Goal: Information Seeking & Learning: Learn about a topic

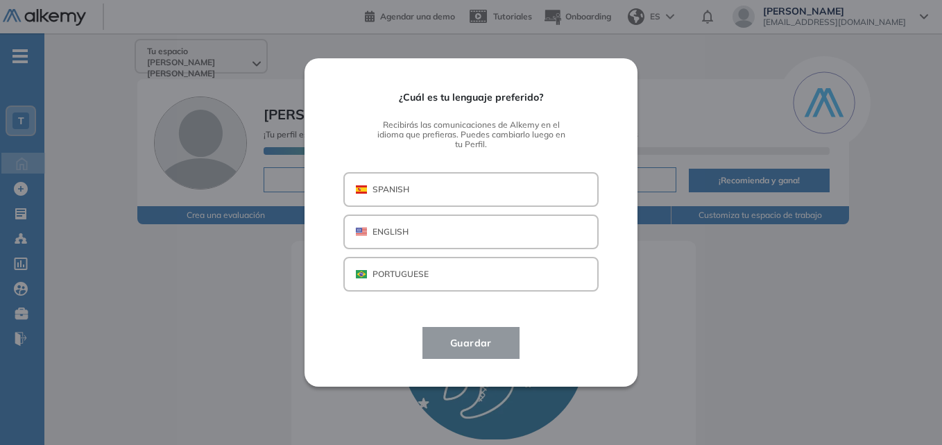
click at [385, 195] on p "SPANISH" at bounding box center [391, 189] width 37 height 12
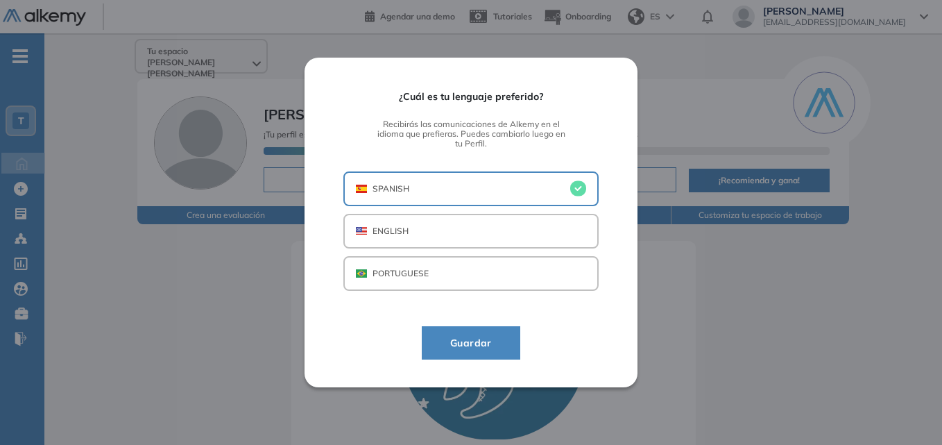
click at [456, 332] on button "Guardar" at bounding box center [471, 342] width 99 height 33
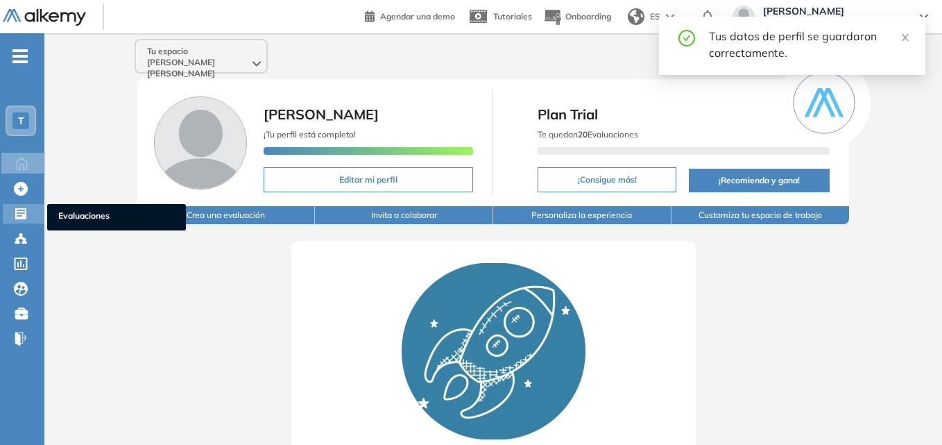
click at [24, 206] on div at bounding box center [22, 212] width 17 height 17
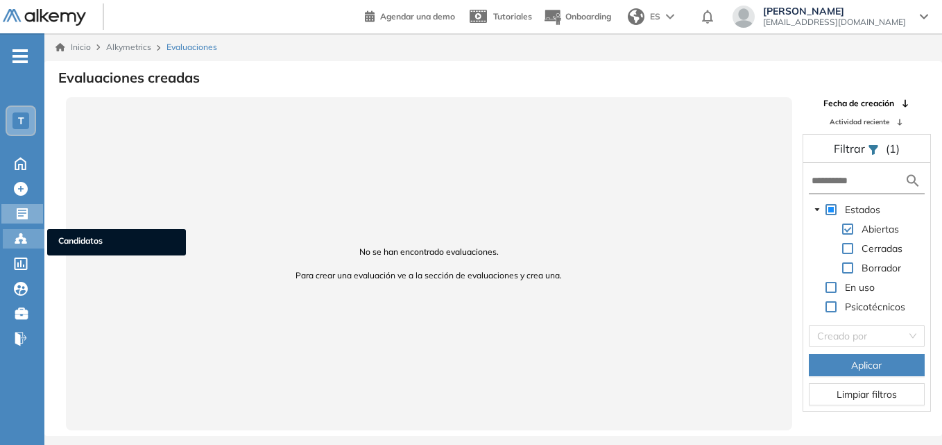
click at [31, 242] on div "Candidatos Candidatos" at bounding box center [24, 238] width 42 height 19
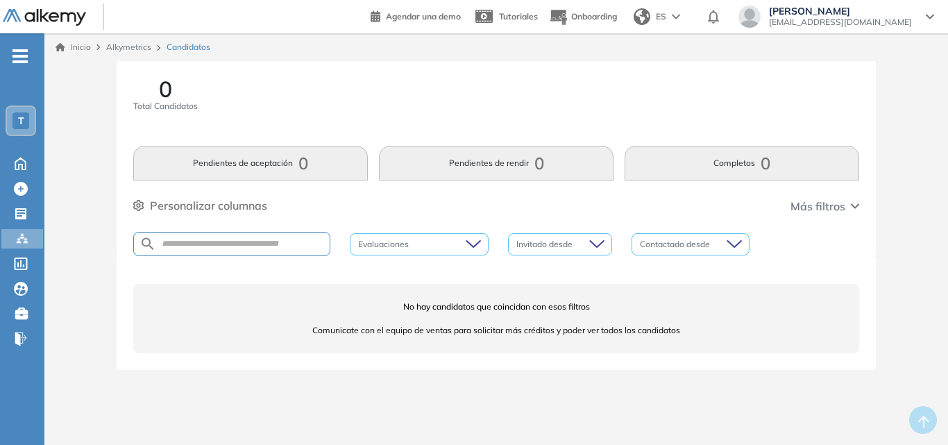
click at [12, 121] on div "T" at bounding box center [21, 121] width 28 height 28
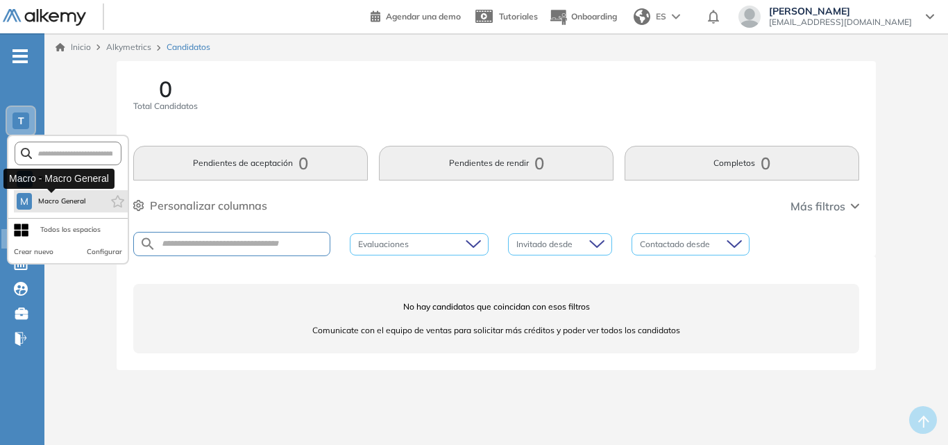
click at [69, 198] on span "Macro General" at bounding box center [61, 201] width 49 height 11
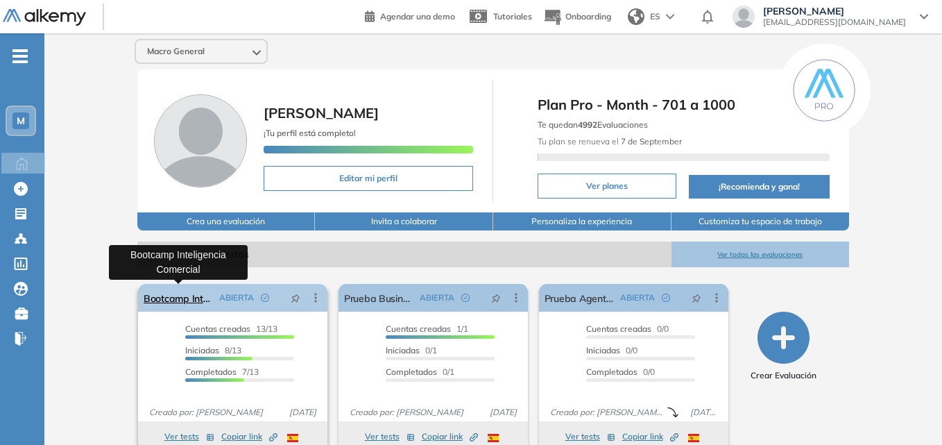
click at [190, 303] on link "Bootcamp Inteligencia Comercial" at bounding box center [179, 298] width 70 height 28
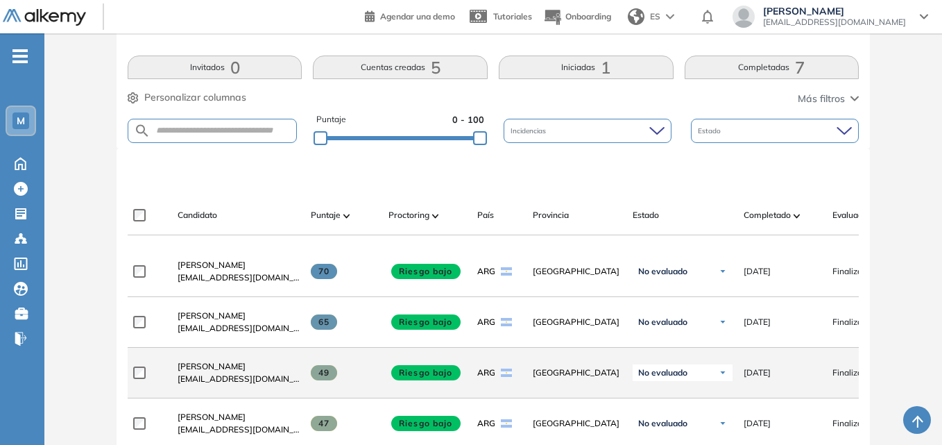
scroll to position [278, 0]
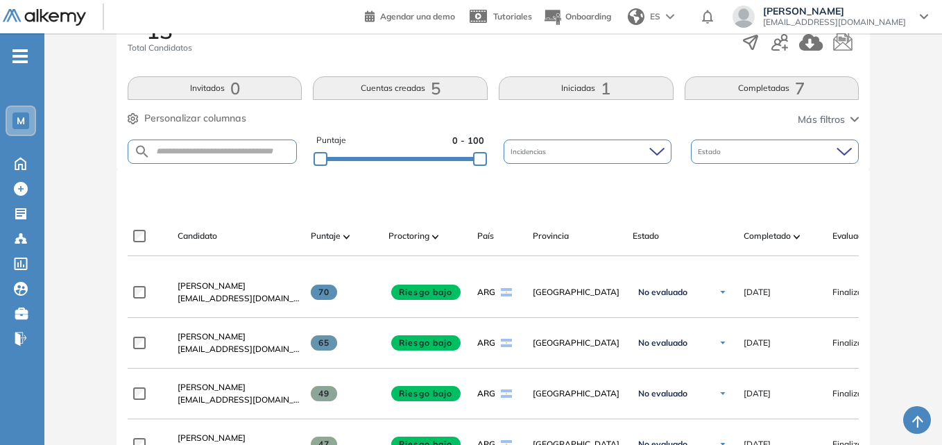
click at [727, 91] on button "Completadas 7" at bounding box center [772, 88] width 175 height 24
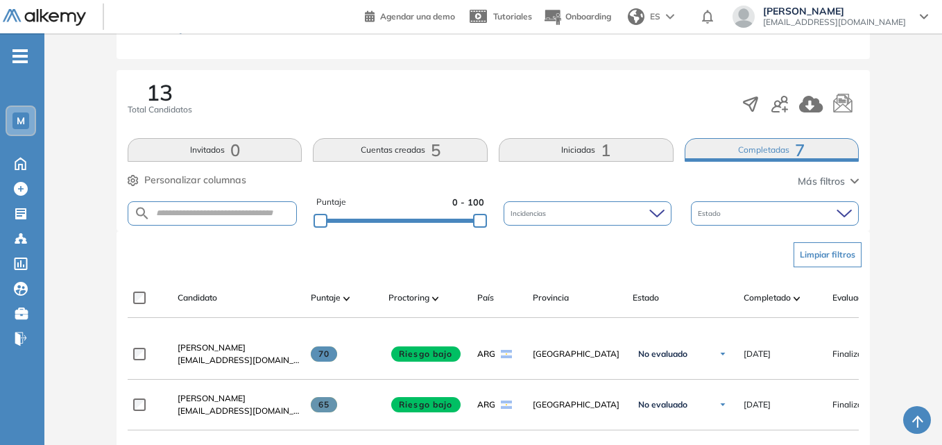
scroll to position [208, 0]
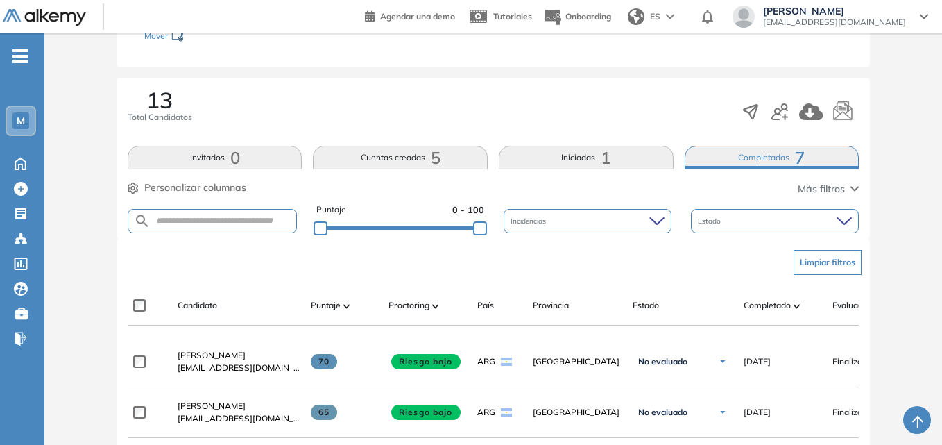
click at [551, 160] on button "Iniciadas 1" at bounding box center [586, 158] width 175 height 24
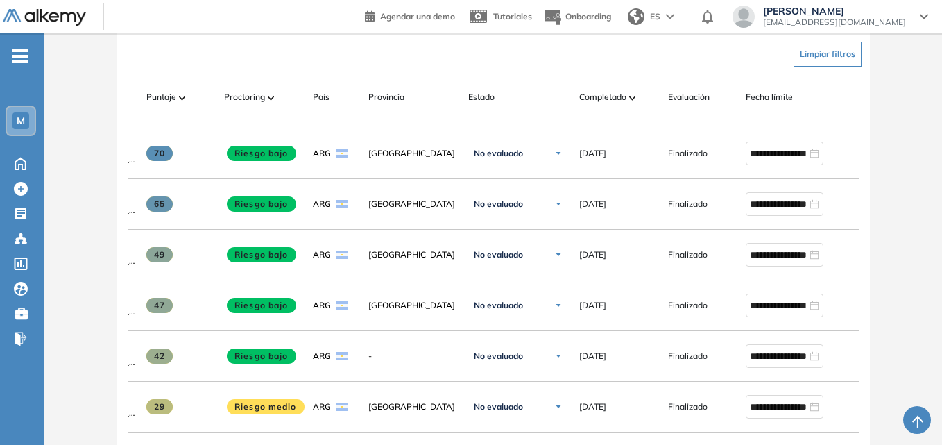
scroll to position [0, 0]
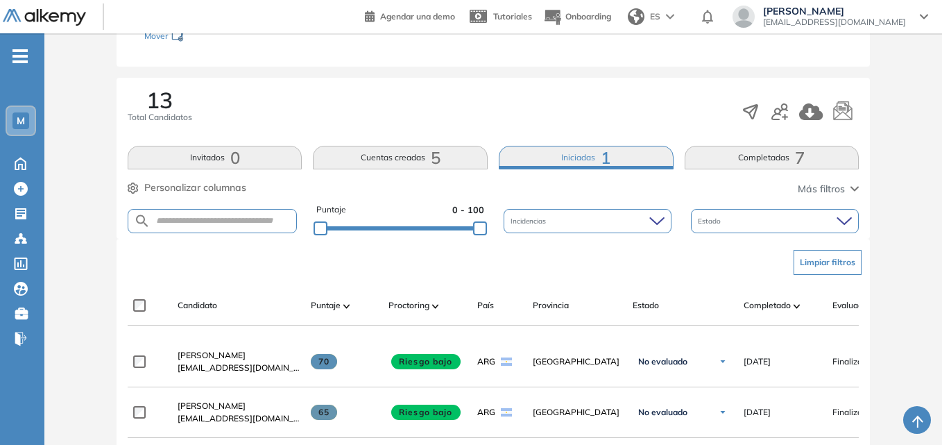
click at [410, 158] on button "Cuentas creadas 5" at bounding box center [400, 158] width 175 height 24
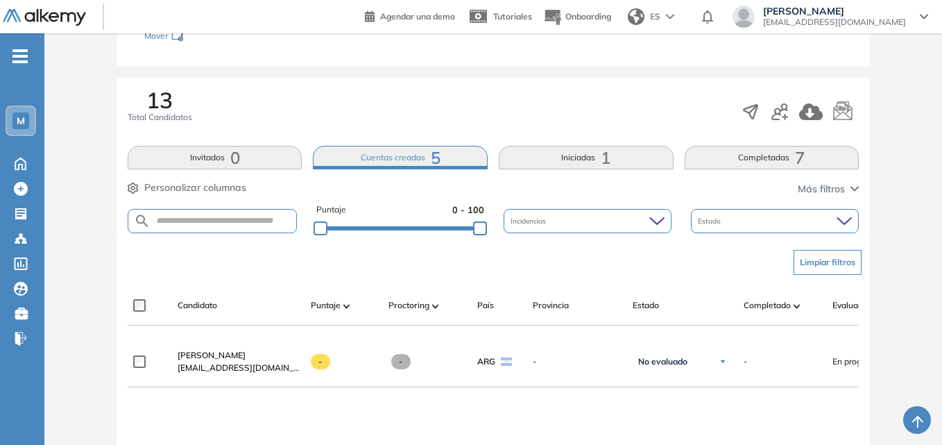
click at [580, 153] on button "Iniciadas 1" at bounding box center [586, 158] width 175 height 24
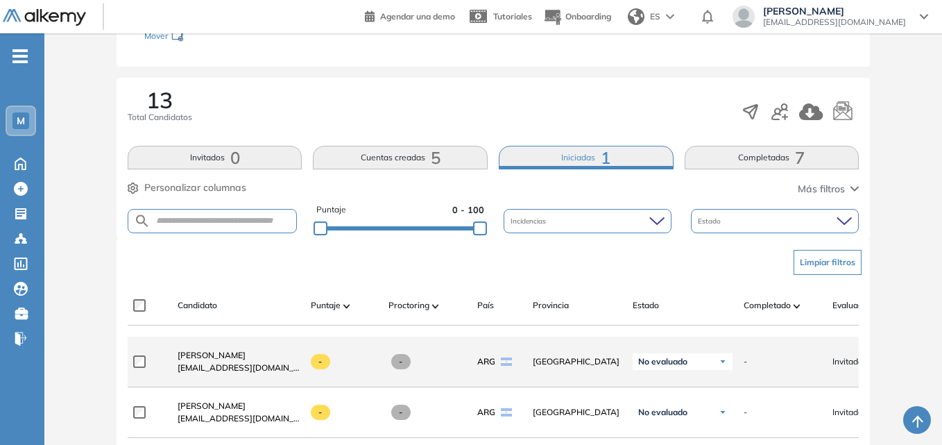
drag, startPoint x: 423, startPoint y: 342, endPoint x: 470, endPoint y: 342, distance: 46.5
click at [470, 342] on div "**********" at bounding box center [594, 362] width 933 height 51
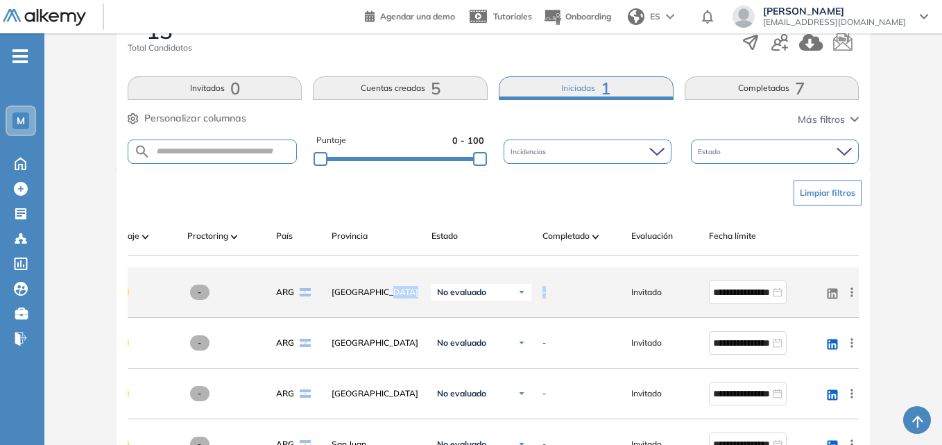
drag, startPoint x: 617, startPoint y: 273, endPoint x: 407, endPoint y: 276, distance: 210.3
click at [407, 276] on div "**********" at bounding box center [392, 292] width 933 height 51
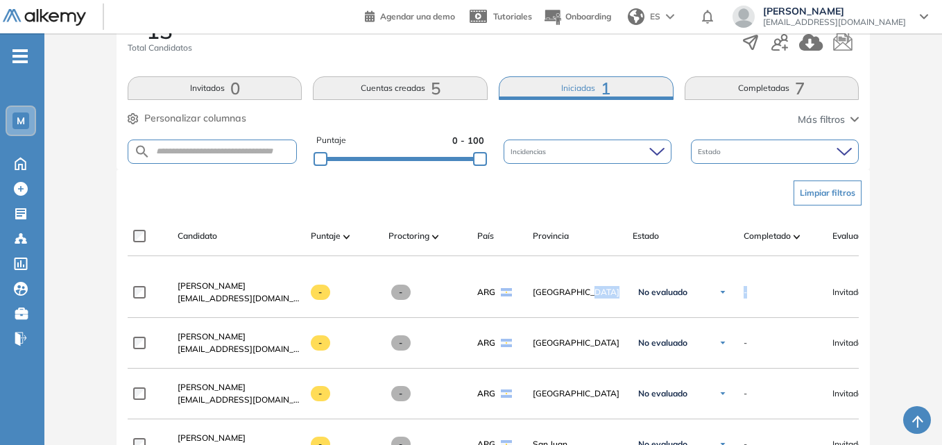
click at [777, 83] on button "Completadas 7" at bounding box center [772, 88] width 175 height 24
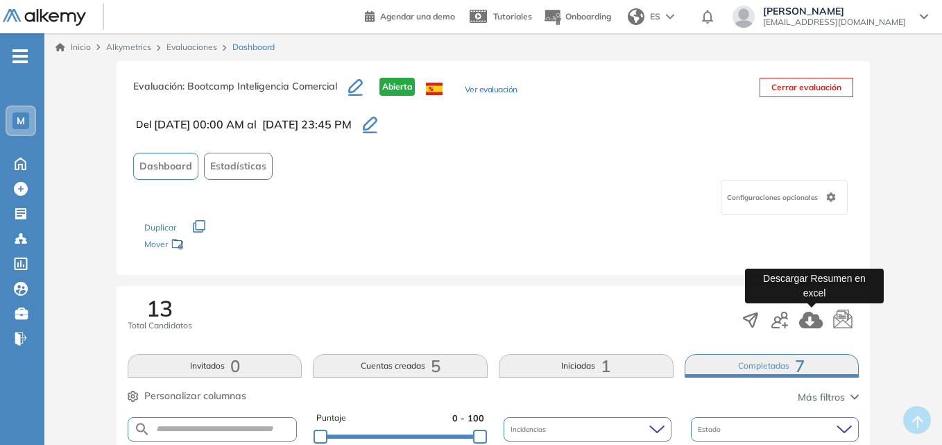
click at [814, 321] on icon "button" at bounding box center [812, 320] width 24 height 17
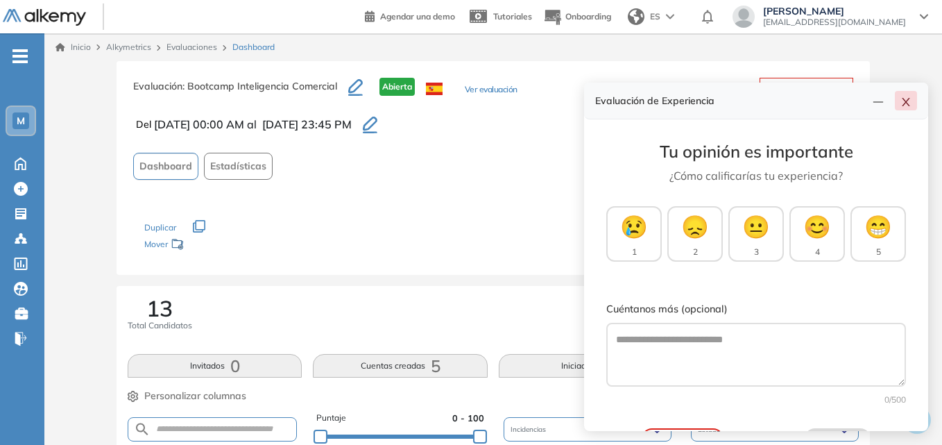
click at [908, 101] on icon "close" at bounding box center [906, 101] width 11 height 11
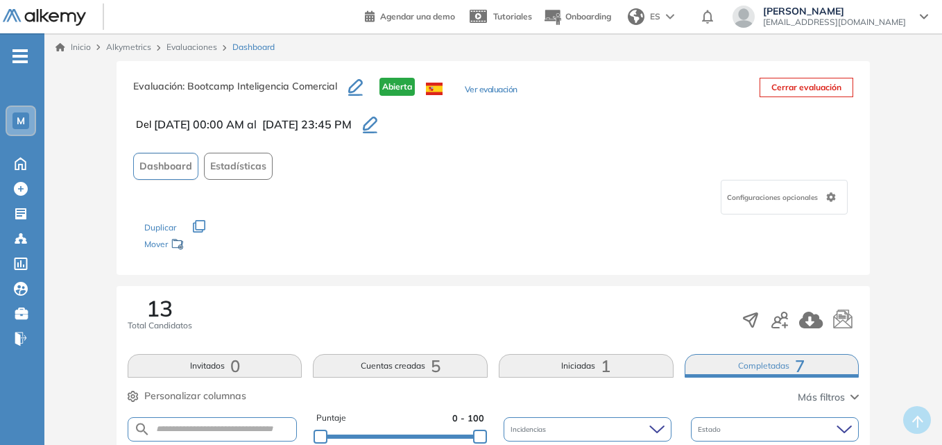
click at [256, 164] on span "Estadísticas" at bounding box center [238, 166] width 56 height 15
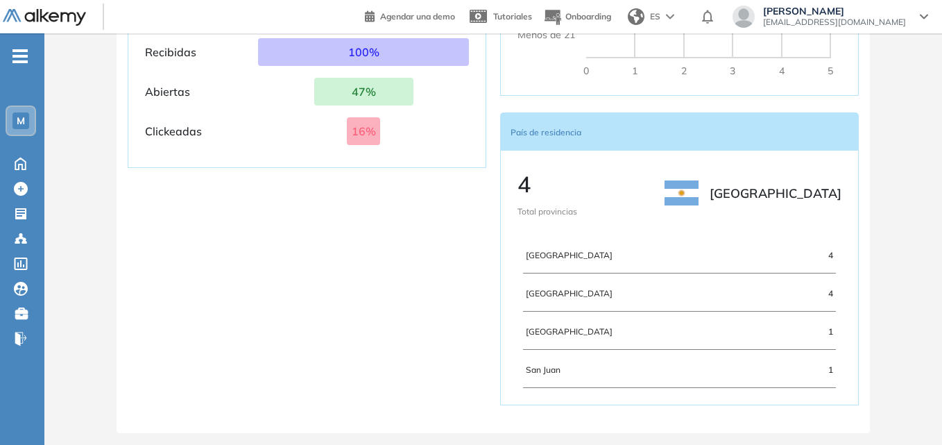
scroll to position [896, 0]
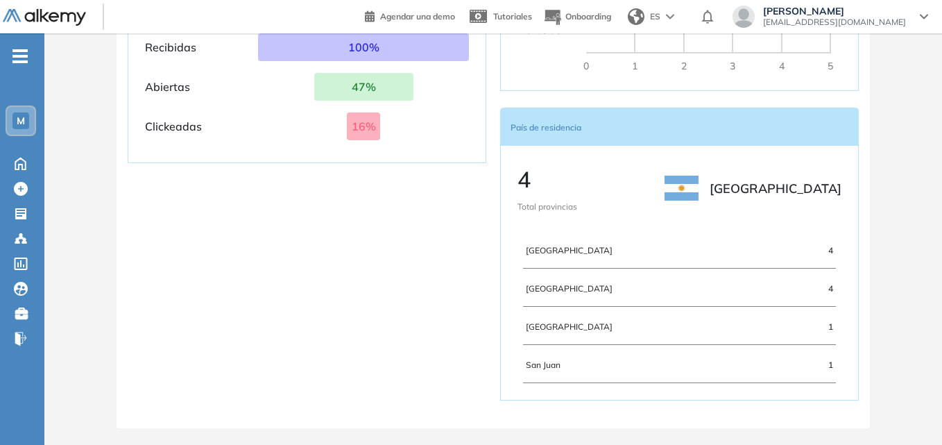
click at [552, 322] on span "[GEOGRAPHIC_DATA]" at bounding box center [603, 327] width 154 height 12
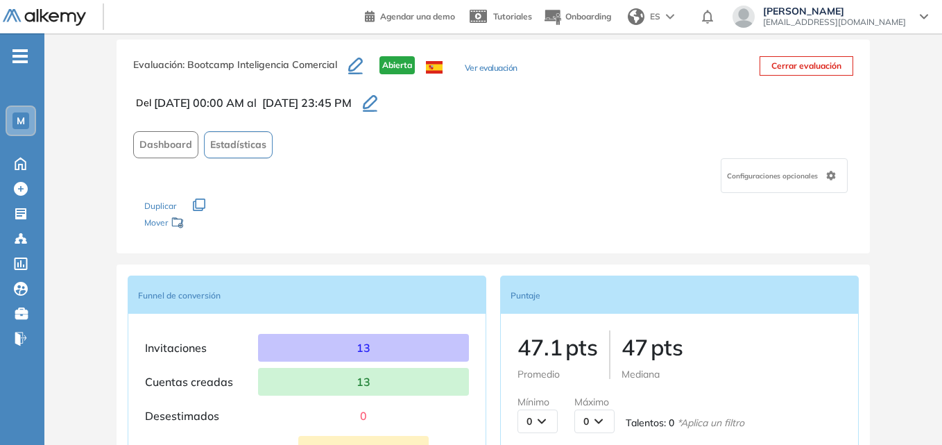
scroll to position [0, 0]
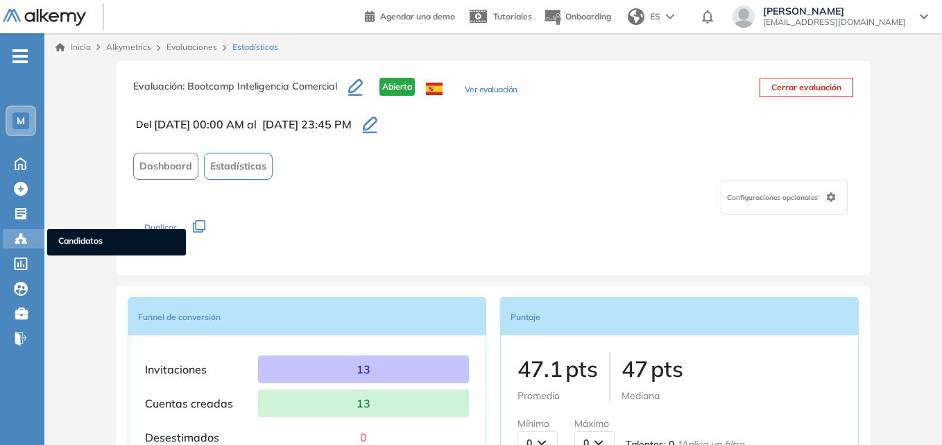
click at [66, 237] on span "Candidatos" at bounding box center [116, 242] width 117 height 15
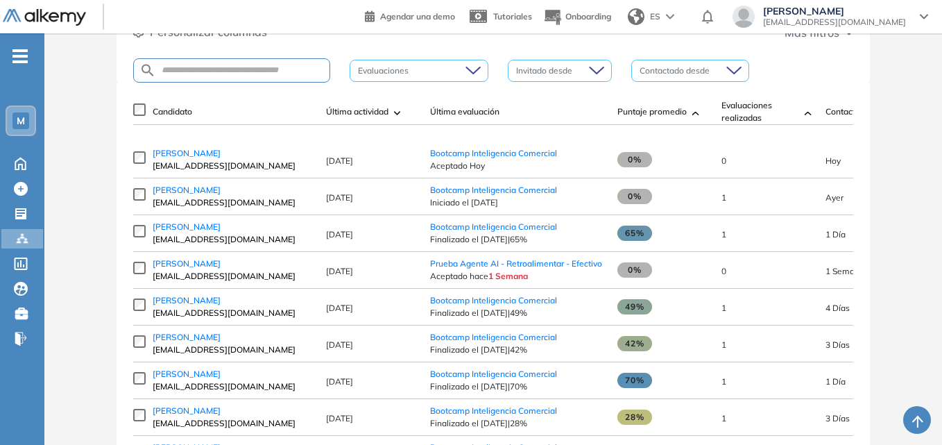
scroll to position [106, 0]
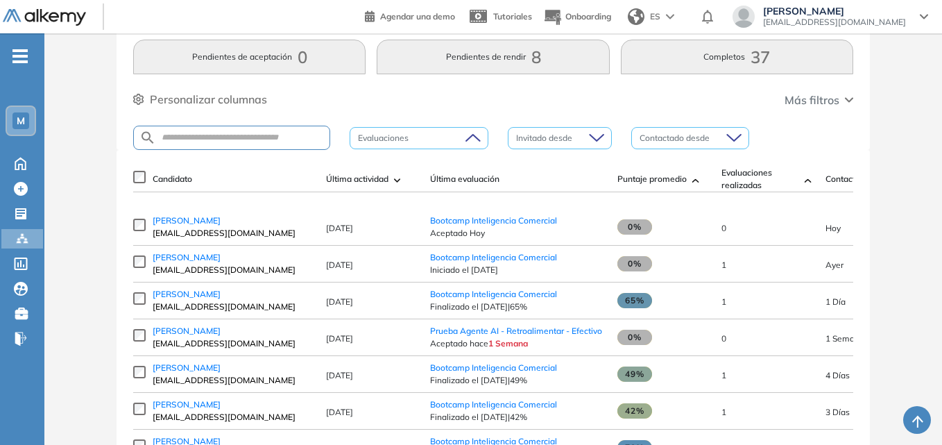
click at [421, 144] on div at bounding box center [412, 138] width 118 height 17
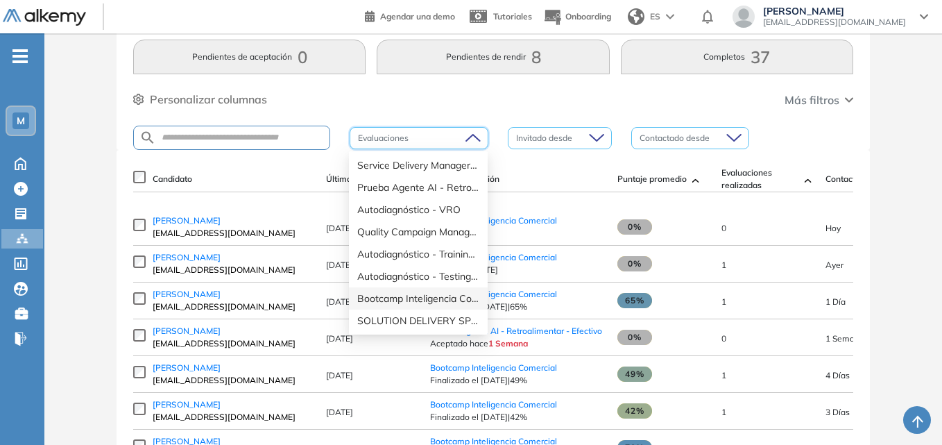
click at [421, 302] on div "Bootcamp Inteligencia Comercial" at bounding box center [418, 298] width 122 height 15
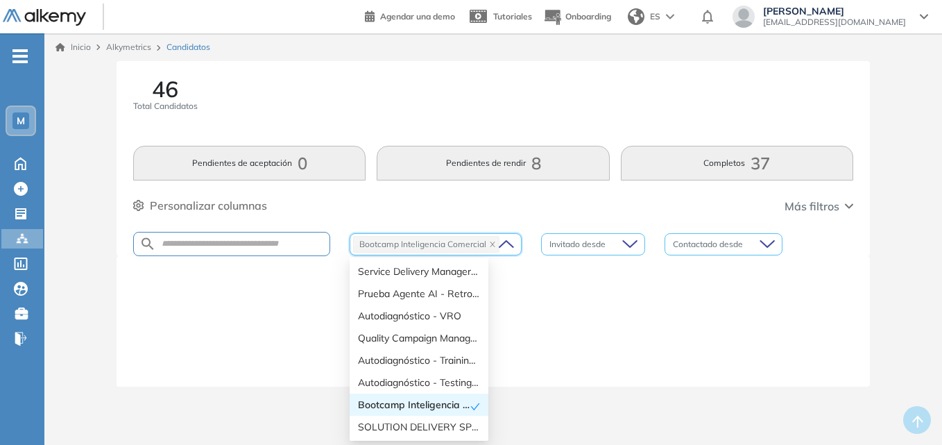
scroll to position [0, 0]
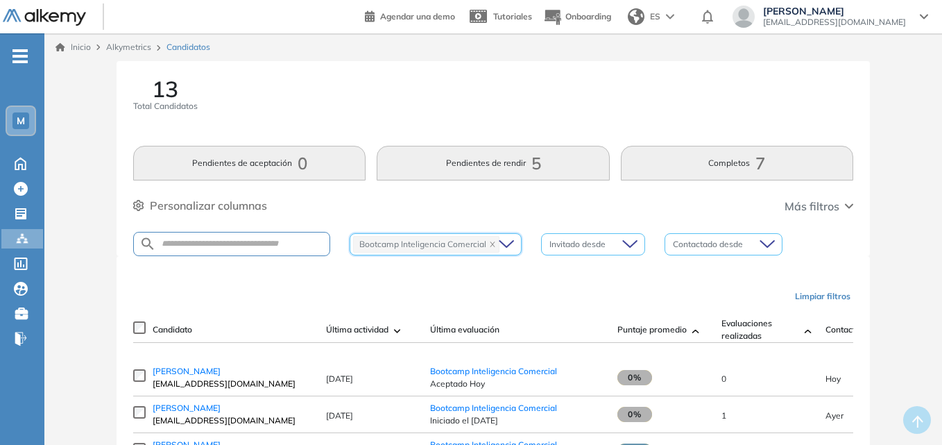
click at [440, 203] on div "Personalizar columnas Personalizar columnas Candidato Fijar columna Última acti…" at bounding box center [493, 206] width 720 height 18
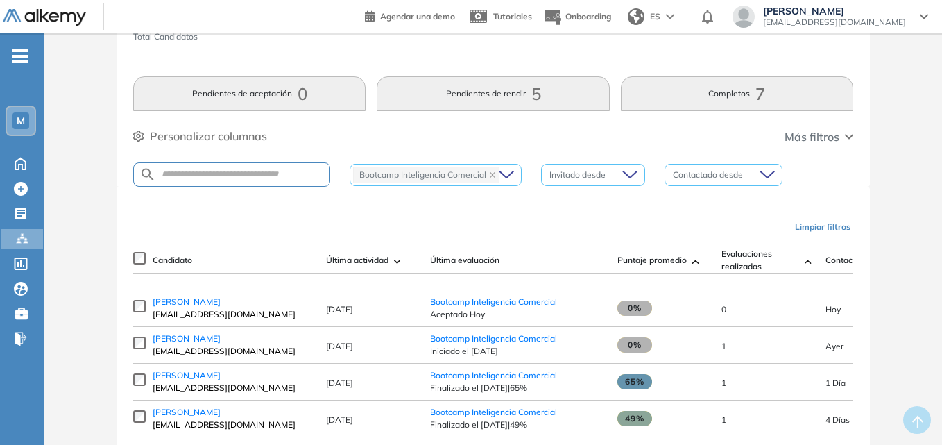
click at [486, 108] on button "Pendientes de rendir 5" at bounding box center [493, 93] width 232 height 35
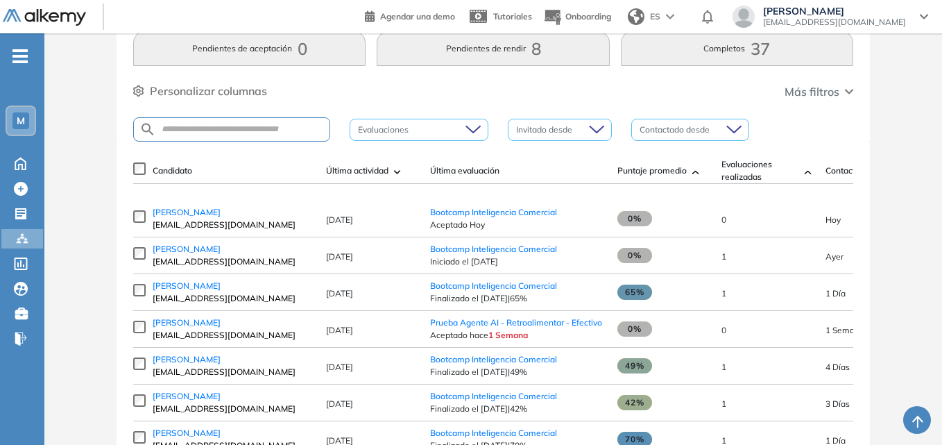
scroll to position [139, 0]
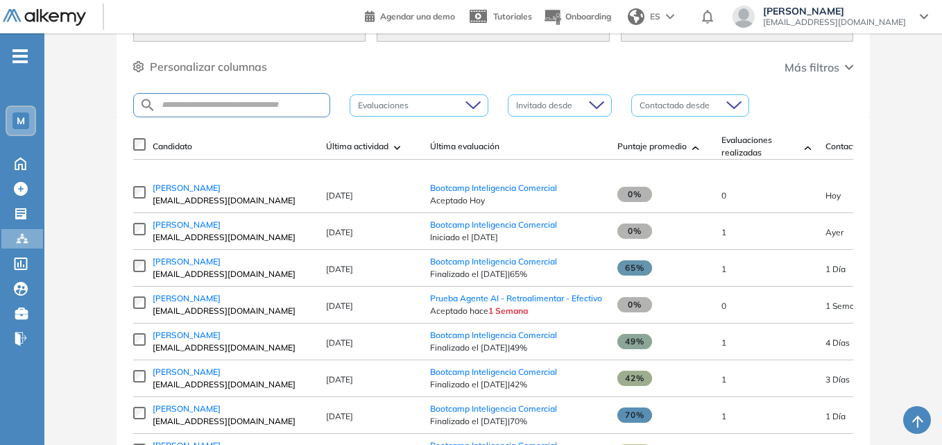
click at [462, 108] on div at bounding box center [412, 105] width 118 height 17
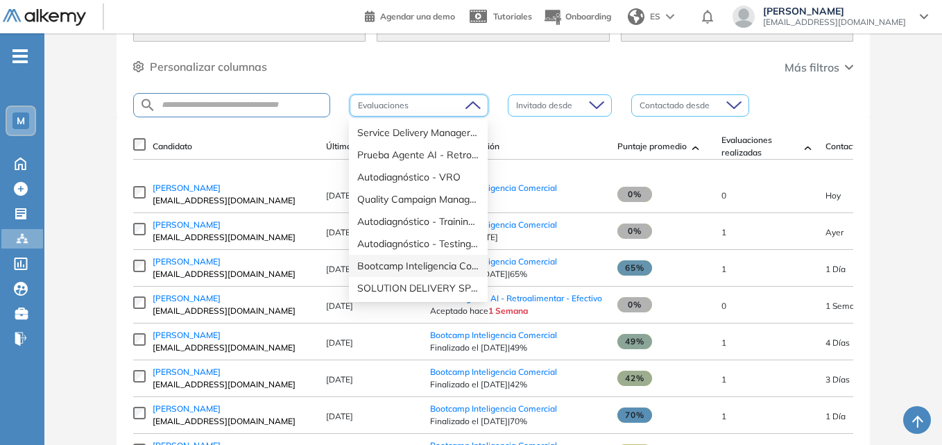
click at [428, 260] on div "Bootcamp Inteligencia Comercial" at bounding box center [418, 265] width 122 height 15
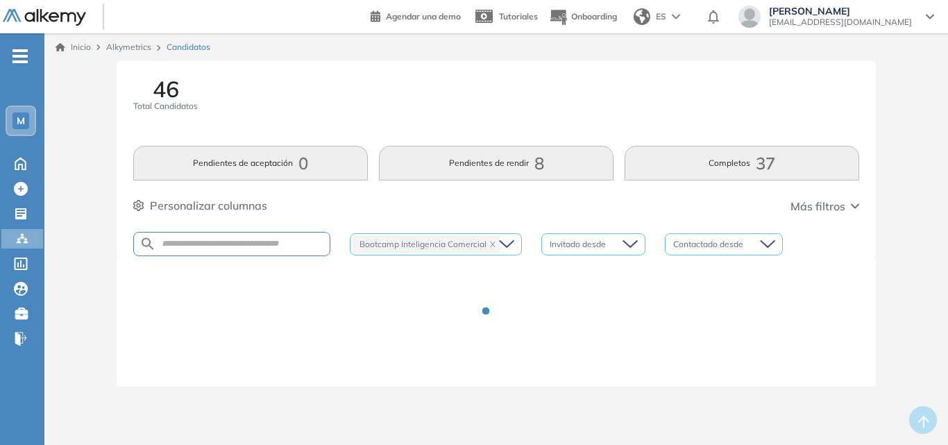
click at [465, 196] on div "46 Total Candidatos Pendientes de aceptación 0 Pendientes de rendir 8 Completos…" at bounding box center [496, 158] width 759 height 195
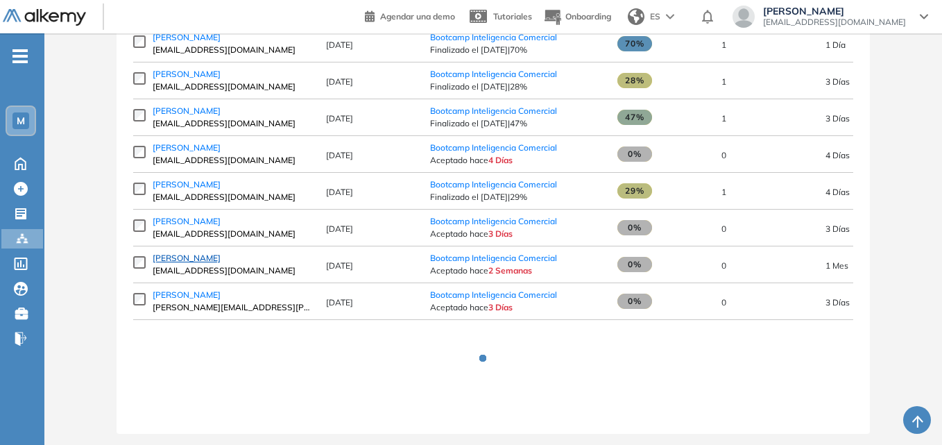
scroll to position [448, 0]
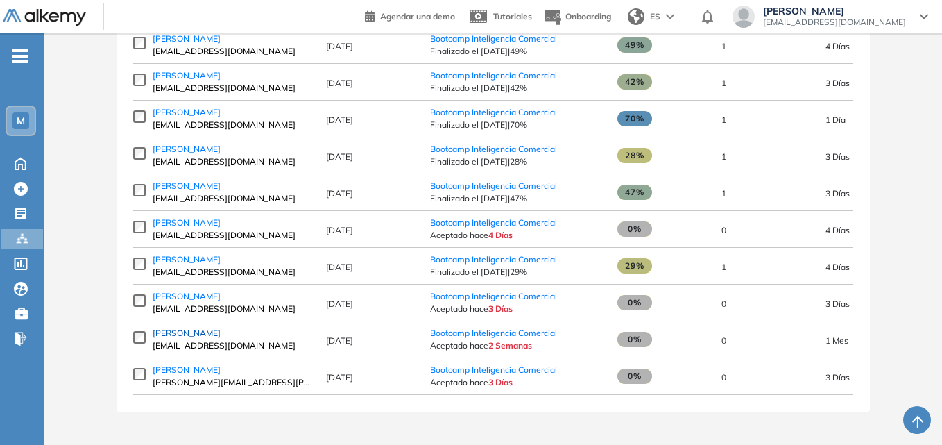
click at [192, 335] on span "[PERSON_NAME]" at bounding box center [187, 333] width 68 height 10
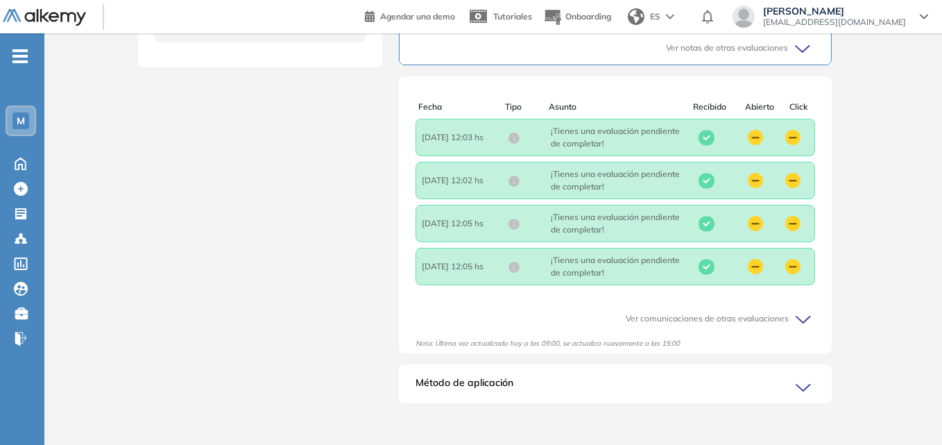
scroll to position [600, 0]
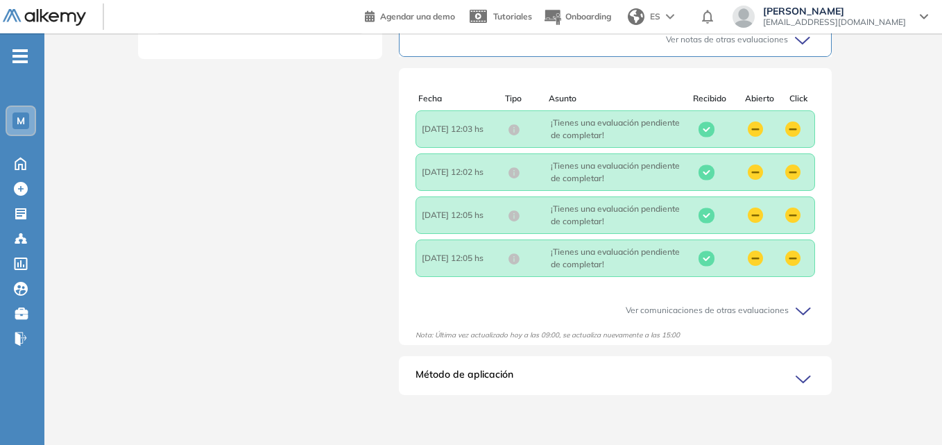
click at [496, 376] on span "Método de aplicación" at bounding box center [465, 378] width 98 height 22
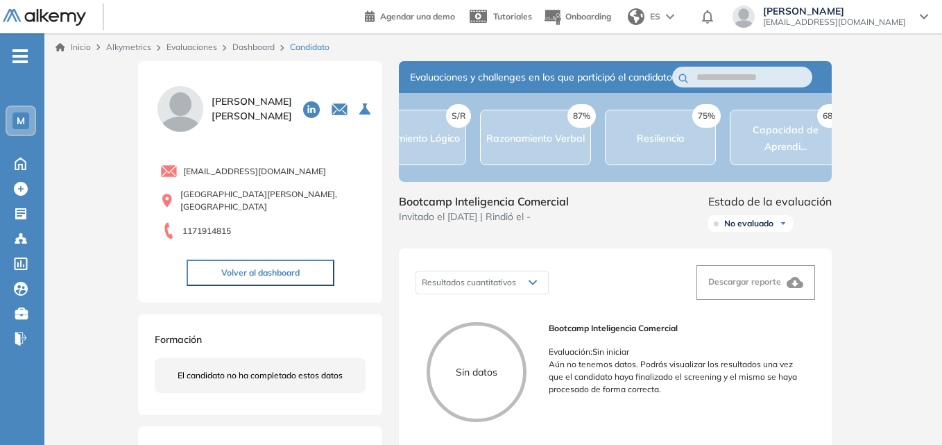
scroll to position [0, 314]
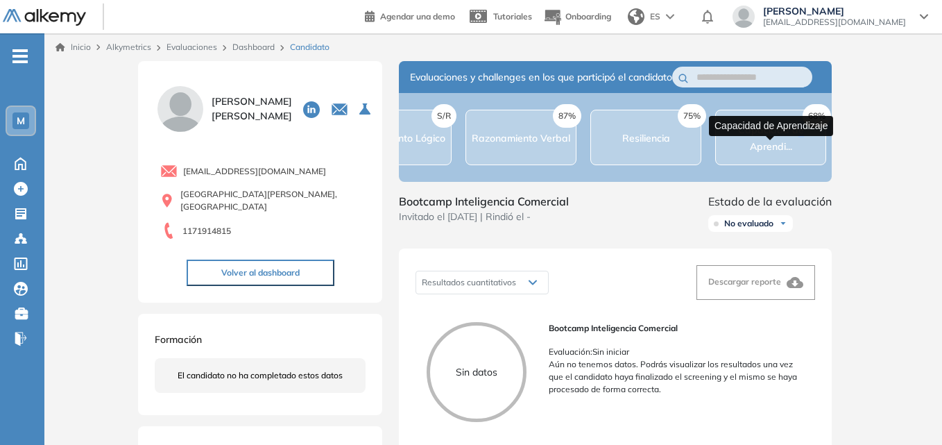
click at [779, 152] on span "Capacidad de Aprendi..." at bounding box center [771, 138] width 66 height 29
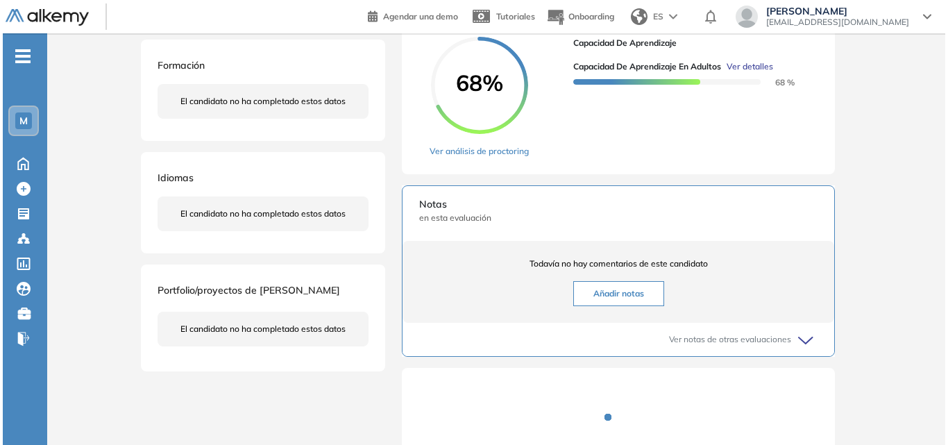
scroll to position [278, 0]
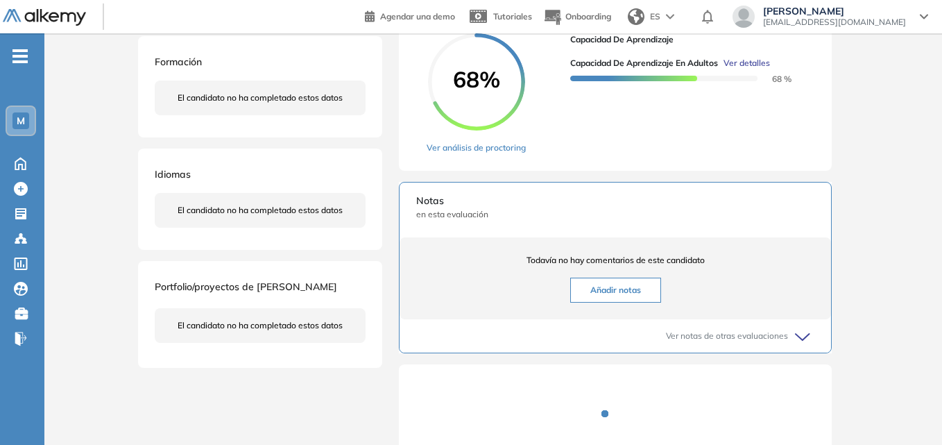
click at [763, 69] on span "Ver detalles" at bounding box center [747, 63] width 46 height 12
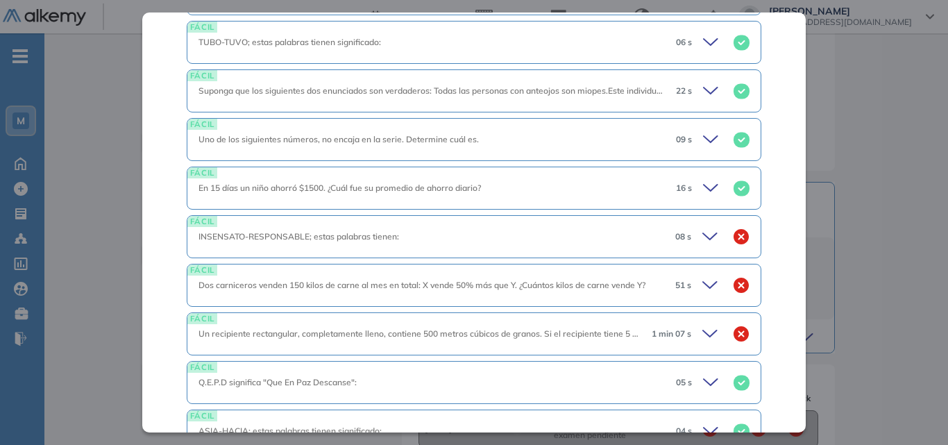
scroll to position [1874, 0]
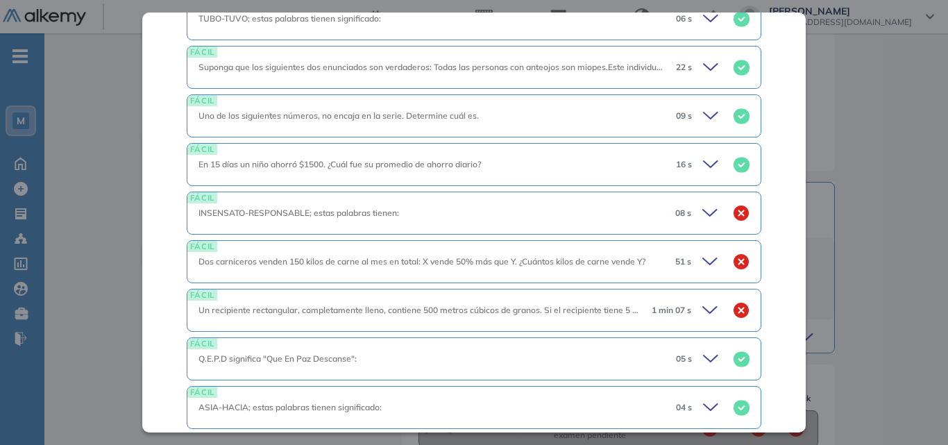
click at [498, 213] on div "INSENSATO-RESPONSABLE; estas palabras tienen:" at bounding box center [431, 213] width 466 height 12
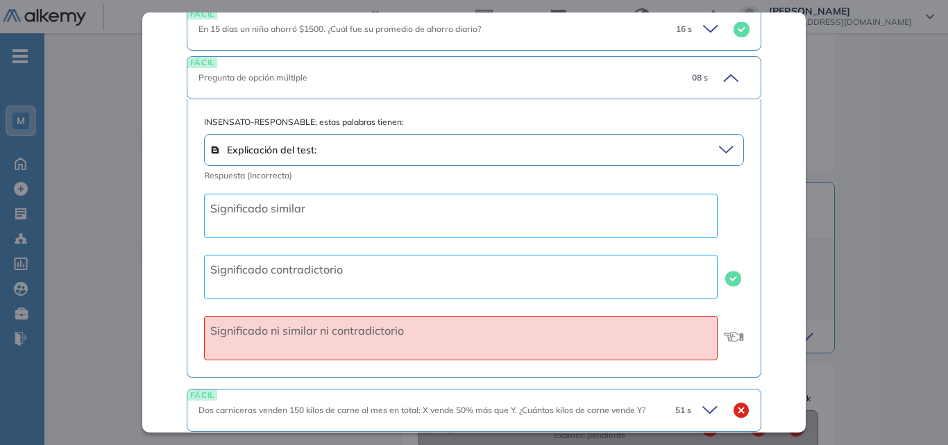
scroll to position [2013, 0]
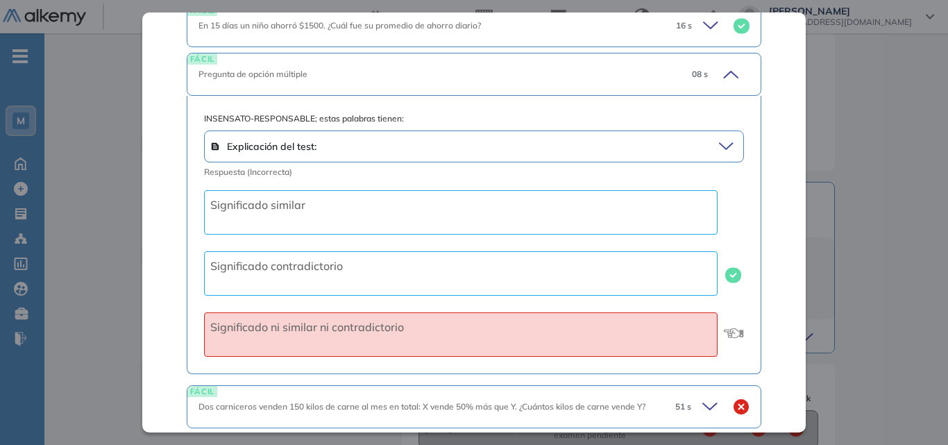
click at [479, 79] on div "Pregunta de opción múltiple" at bounding box center [439, 74] width 482 height 12
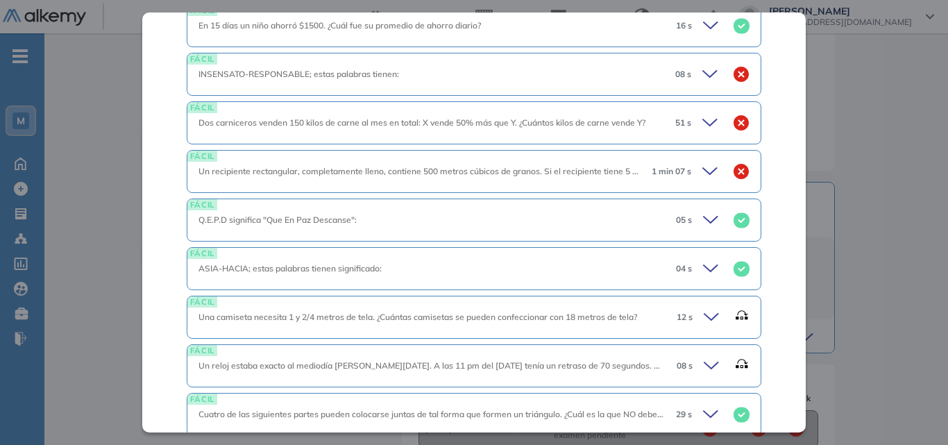
click at [478, 119] on span "Dos carniceros venden 150 kilos de carne al mes en total: X vende 50% más que Y…" at bounding box center [421, 122] width 447 height 10
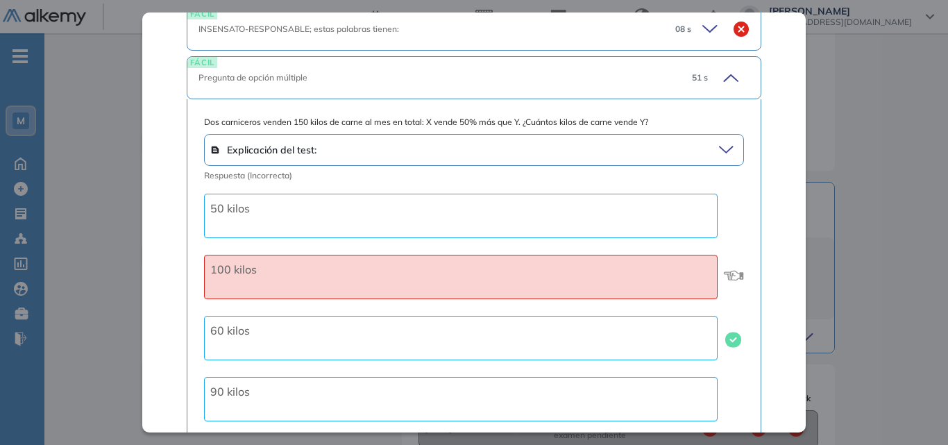
scroll to position [2082, 0]
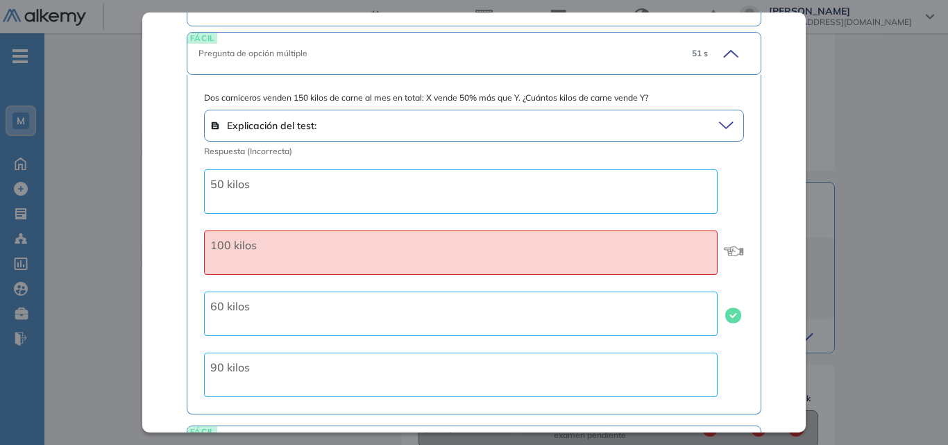
click at [509, 50] on div "Pregunta de opción múltiple" at bounding box center [439, 53] width 482 height 12
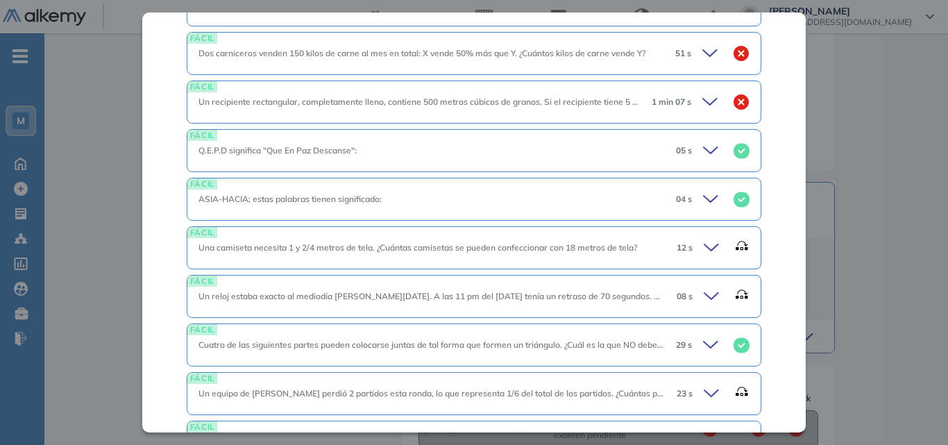
click at [489, 108] on div "Un recipiente rectangular, completamente lleno, contiene 500 metros cúbicos de …" at bounding box center [419, 102] width 442 height 12
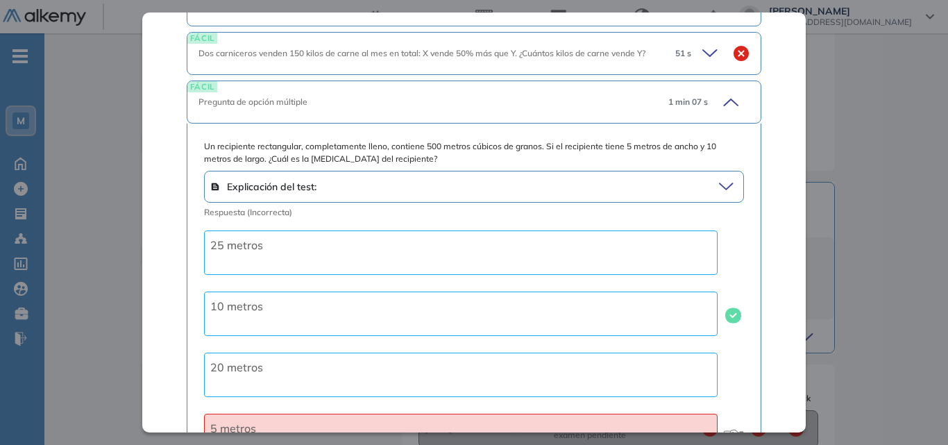
click at [489, 108] on div "Pregunta de opción múltiple" at bounding box center [427, 102] width 459 height 12
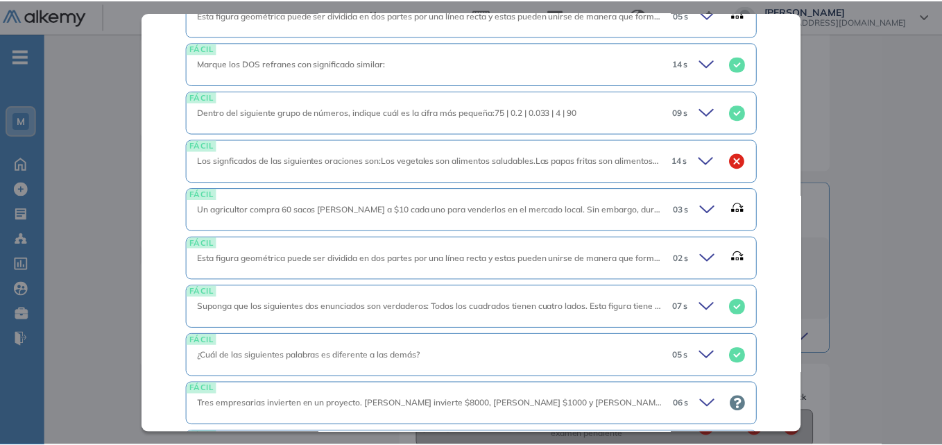
scroll to position [2753, 0]
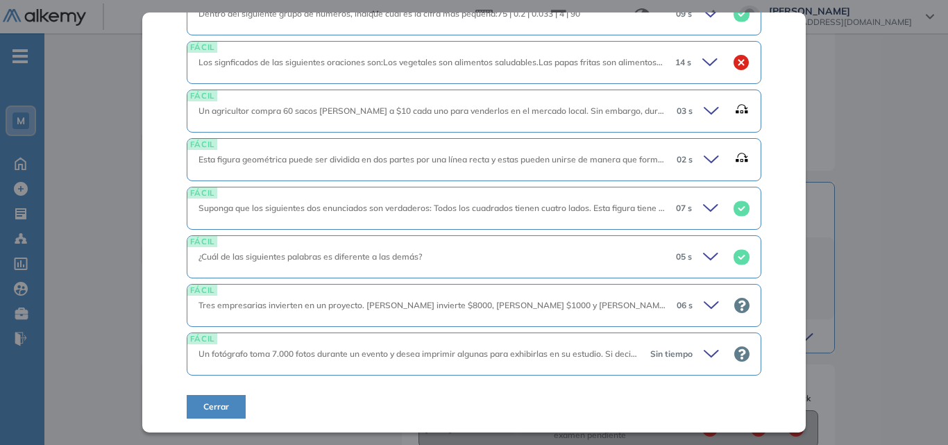
click at [207, 411] on span "Cerrar" at bounding box center [216, 406] width 26 height 12
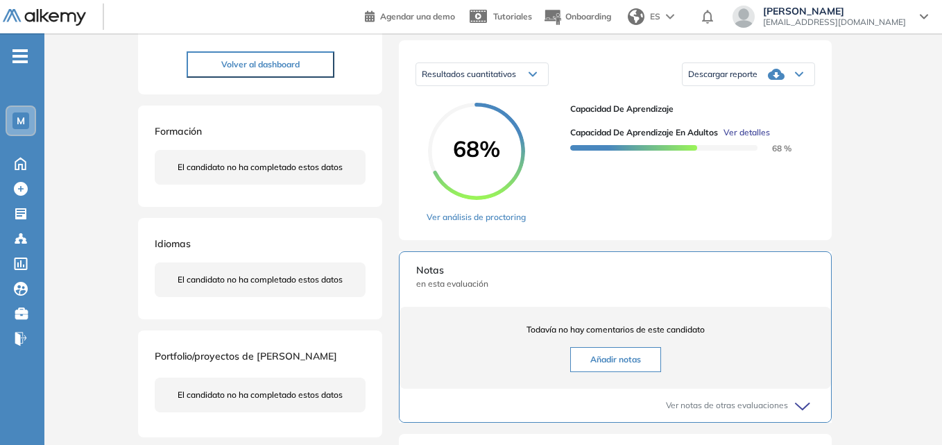
scroll to position [139, 0]
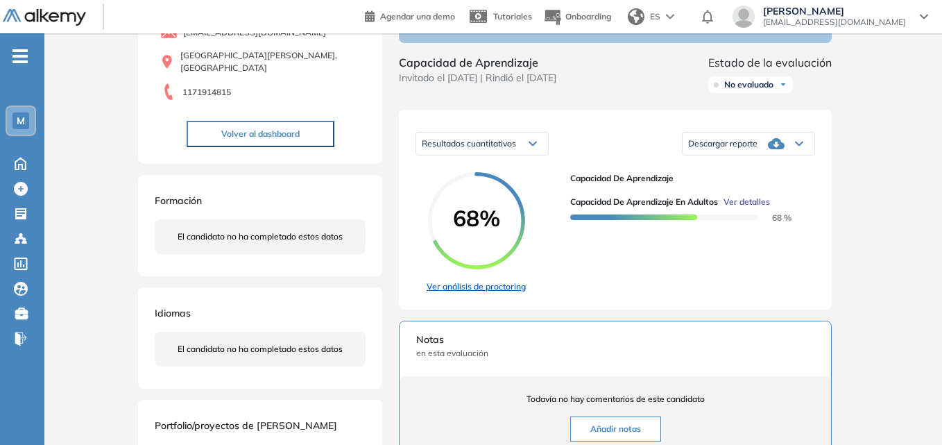
click at [446, 293] on link "Ver análisis de proctoring" at bounding box center [476, 286] width 99 height 12
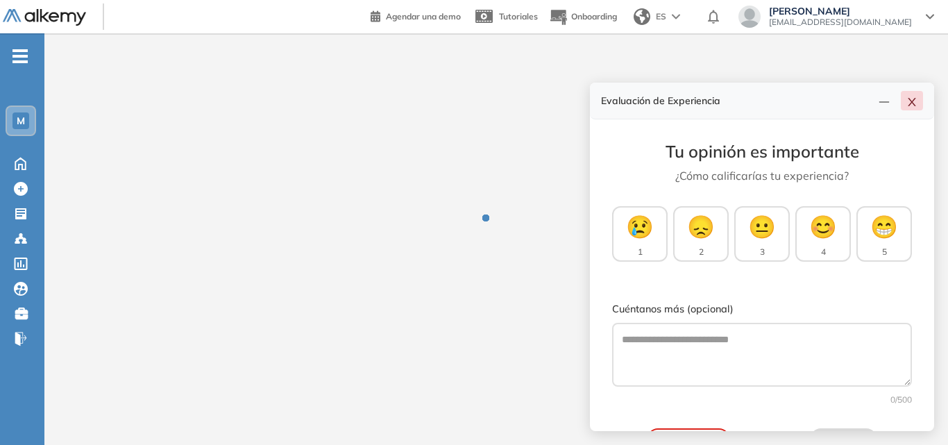
click at [908, 103] on icon "close" at bounding box center [911, 101] width 11 height 11
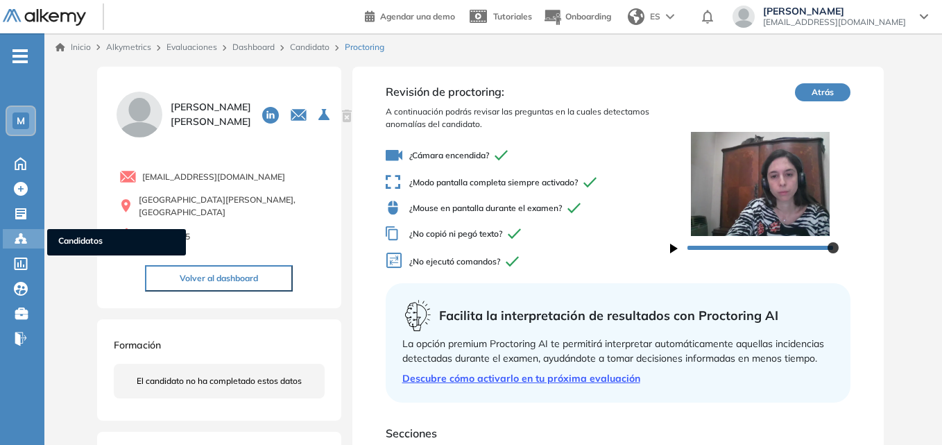
click at [18, 236] on icon at bounding box center [21, 239] width 14 height 14
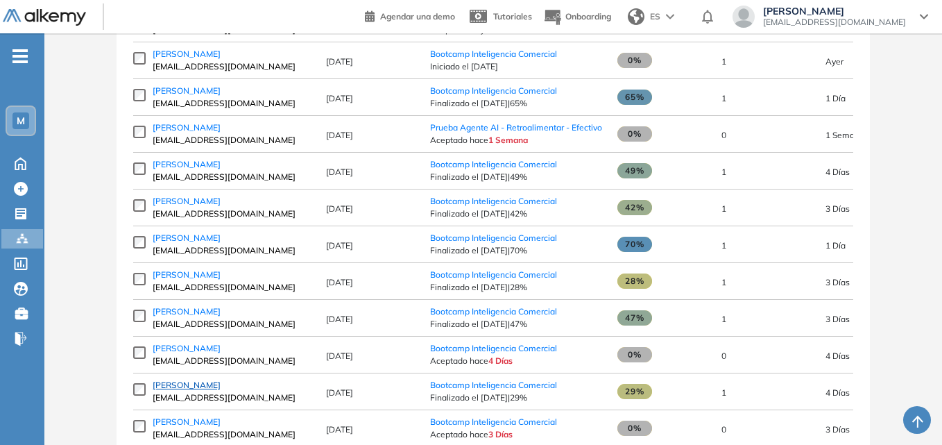
scroll to position [278, 0]
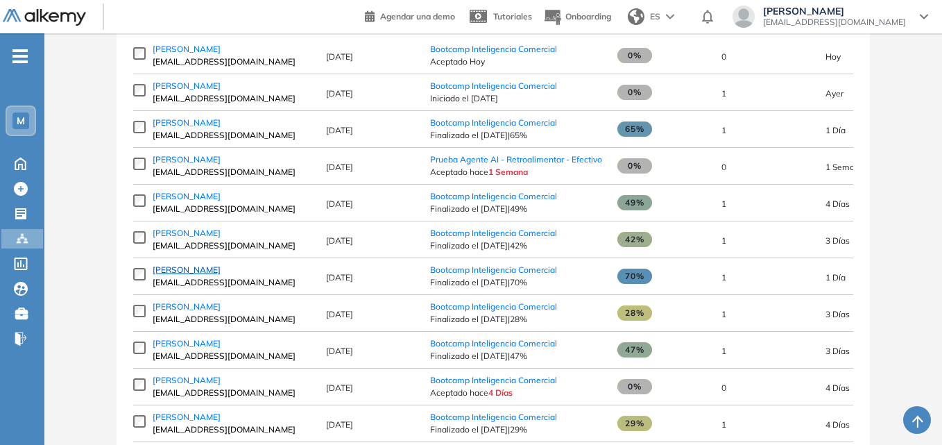
click at [205, 274] on span "[PERSON_NAME]" at bounding box center [187, 269] width 68 height 10
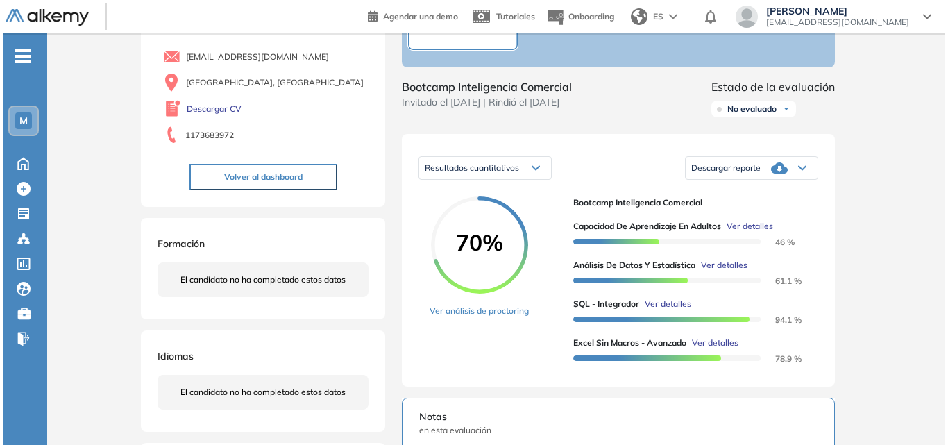
scroll to position [139, 0]
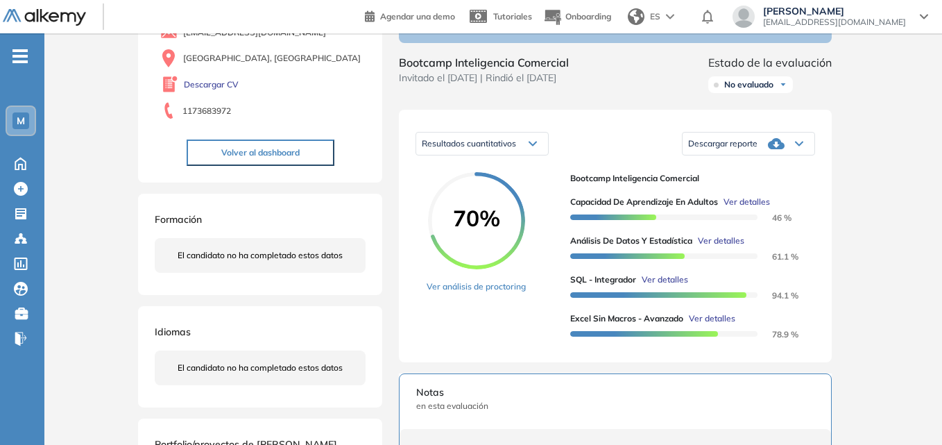
click at [727, 247] on span "Ver detalles" at bounding box center [721, 241] width 46 height 12
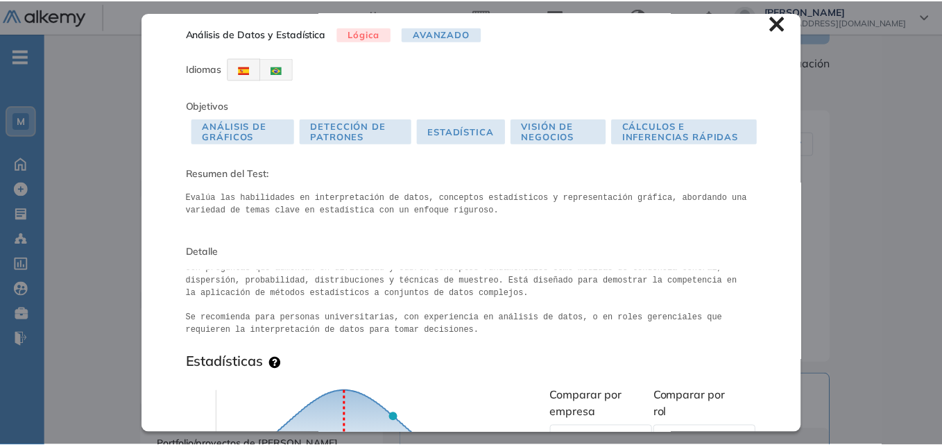
scroll to position [0, 0]
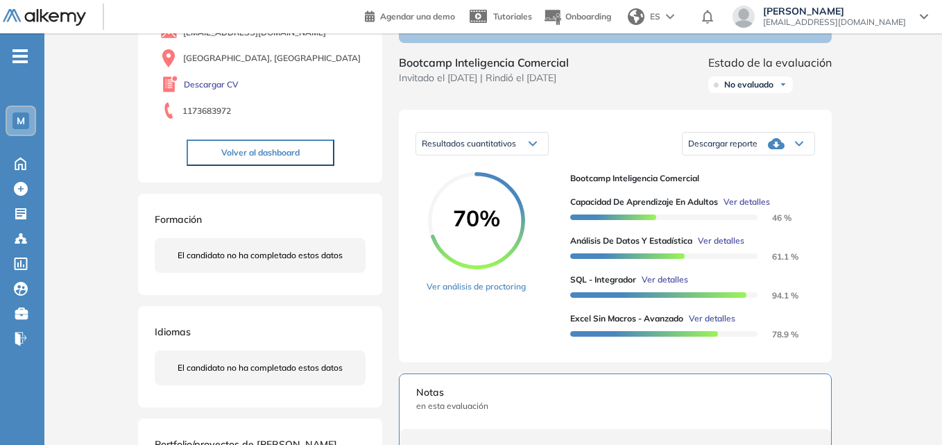
click at [115, 161] on div "Inicio Alkymetrics Evaluaciones Dashboard Candidato Análisis de Datos y Estadís…" at bounding box center [493, 324] width 898 height 859
